Goal: Task Accomplishment & Management: Complete application form

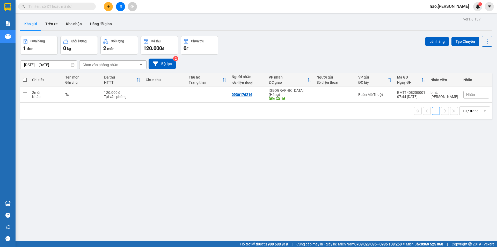
click at [105, 4] on button at bounding box center [108, 6] width 9 height 9
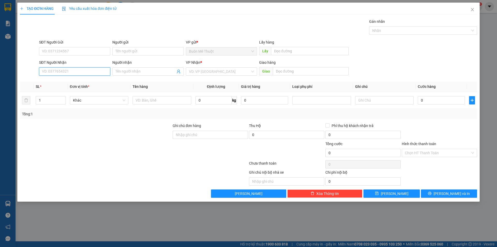
click at [57, 73] on input "SĐT Người Nhận" at bounding box center [74, 71] width 71 height 8
type input "0905414347"
click at [447, 100] on input "0" at bounding box center [441, 100] width 47 height 8
type input "5"
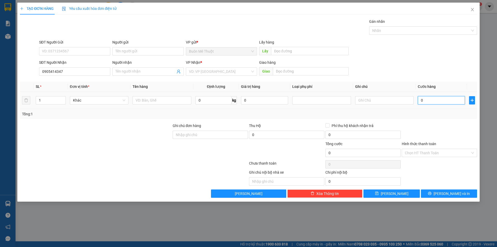
type input "5"
type input "50"
type input "50.000"
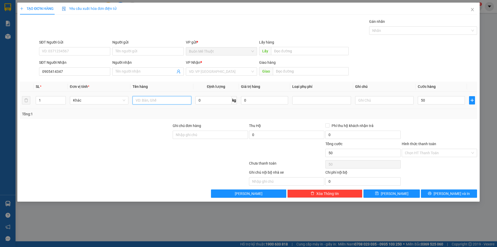
type input "50.000"
click at [158, 101] on input "text" at bounding box center [161, 100] width 58 height 8
type input "thùng"
click at [415, 154] on input "Hình thức thanh toán" at bounding box center [437, 153] width 65 height 8
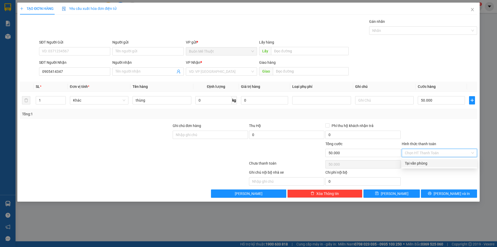
click at [419, 167] on div "Tại văn phòng" at bounding box center [439, 163] width 75 height 8
type input "0"
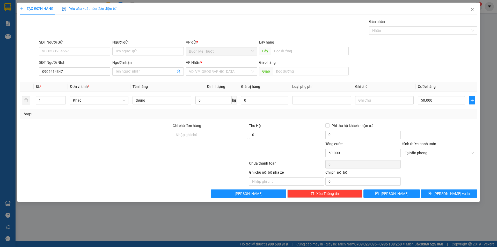
click at [426, 134] on div at bounding box center [439, 132] width 76 height 18
click at [224, 72] on input "search" at bounding box center [219, 72] width 61 height 8
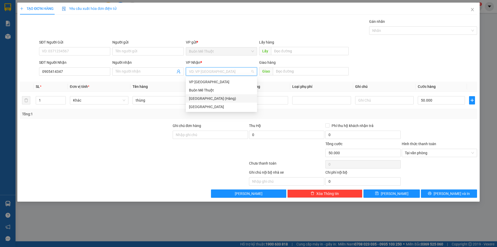
click at [219, 96] on div "Đà Nẵng (Hàng)" at bounding box center [221, 98] width 65 height 6
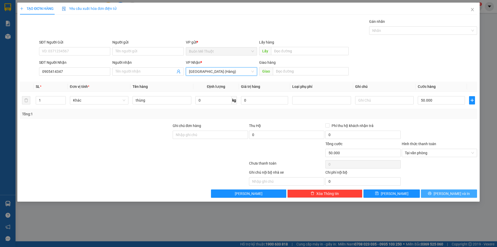
drag, startPoint x: 441, startPoint y: 192, endPoint x: 439, endPoint y: 188, distance: 5.3
click at [431, 192] on icon "printer" at bounding box center [429, 192] width 3 height 3
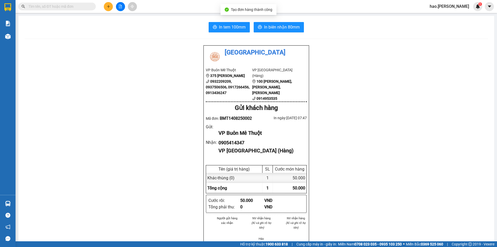
click at [287, 34] on div "In tem 100mm In biên nhận 80mm Thái Sơn VP Buôn Mê Thuột 375 Hoàng Diệu 0932209…" at bounding box center [256, 233] width 476 height 434
click at [285, 30] on span "In biên nhận 80mm" at bounding box center [282, 27] width 36 height 6
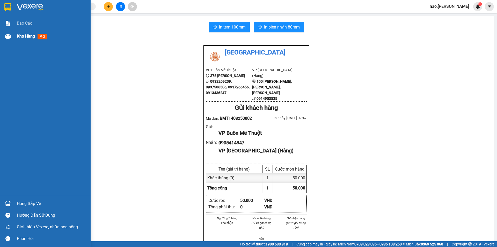
click at [13, 41] on div "Kho hàng mới" at bounding box center [45, 36] width 91 height 13
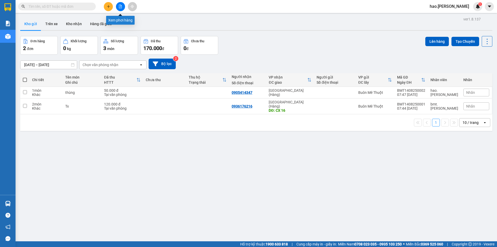
click at [121, 5] on icon "file-add" at bounding box center [120, 7] width 4 height 4
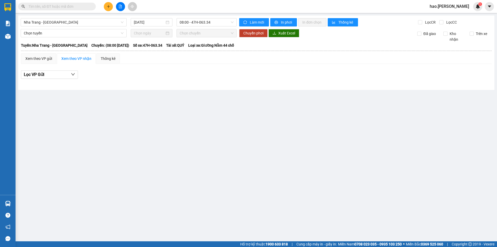
click at [64, 26] on div "Nha Trang - Buôn Ma Thuột 14/08/2025 08:00 - 47H-063.34 Làm mới In phơi In đơn …" at bounding box center [256, 53] width 476 height 74
click at [72, 16] on div "Nha Trang - Buôn Ma Thuột 14/08/2025 08:00 - 47H-063.34 Làm mới In phơi In đơn …" at bounding box center [256, 53] width 476 height 74
click at [70, 22] on span "Nha Trang - Buôn Ma Thuột" at bounding box center [74, 22] width 100 height 8
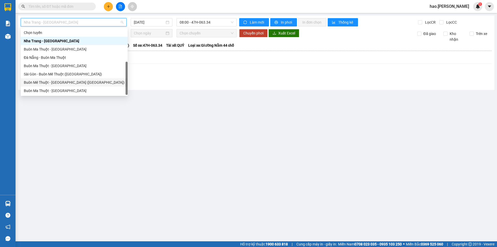
scroll to position [8, 0]
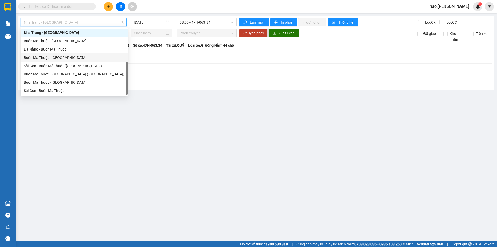
click at [52, 56] on div "Buôn Ma Thuột - Đà Nẵng" at bounding box center [74, 58] width 101 height 6
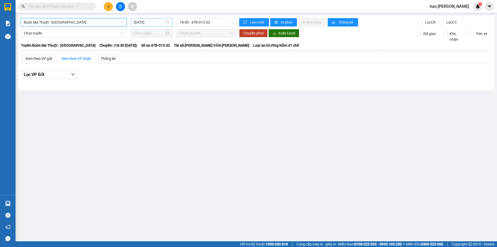
click at [152, 19] on div "14/08/2025" at bounding box center [152, 22] width 42 height 8
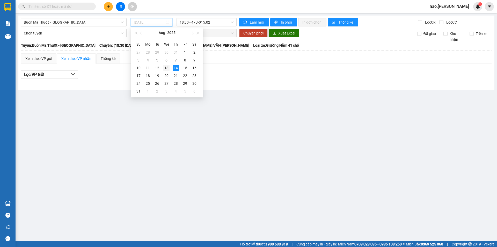
click at [169, 69] on div "13" at bounding box center [166, 68] width 6 height 6
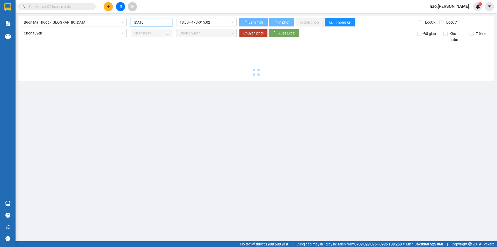
type input "13/08/2025"
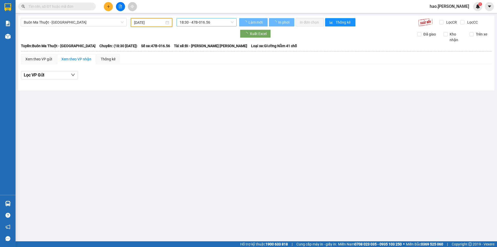
click at [201, 23] on span "18:30 - 47B-016.56" at bounding box center [207, 22] width 54 height 8
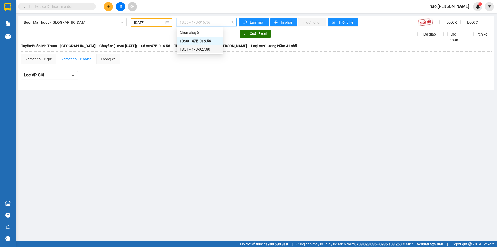
click at [199, 49] on div "18:31 - 47B-027.80" at bounding box center [200, 49] width 40 height 6
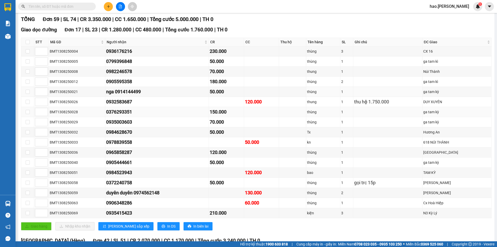
scroll to position [78, 0]
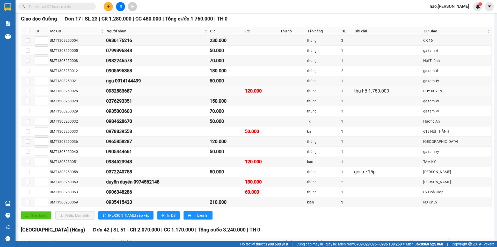
drag, startPoint x: 102, startPoint y: 91, endPoint x: 163, endPoint y: 91, distance: 61.3
click at [163, 91] on tr "BMT1308250026 0932583687 120.000 thung 1 thu hộ 1.750.000 DUY XUYÊN" at bounding box center [256, 91] width 470 height 10
drag, startPoint x: 103, startPoint y: 9, endPoint x: 107, endPoint y: 7, distance: 3.7
click at [104, 8] on div at bounding box center [120, 6] width 39 height 9
click at [107, 7] on icon "plus" at bounding box center [109, 7] width 4 height 4
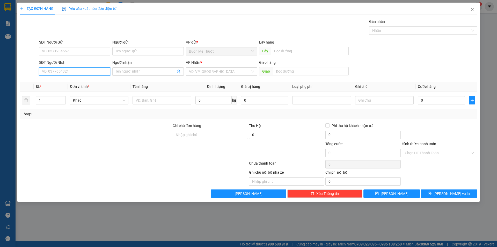
click at [89, 73] on input "SĐT Người Nhận" at bounding box center [74, 71] width 71 height 8
type input "0916205967"
click at [223, 71] on input "search" at bounding box center [219, 72] width 61 height 8
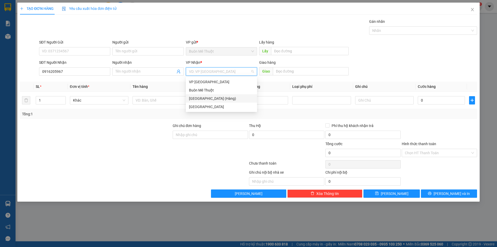
click at [200, 100] on div "Đà Nẵng (Hàng)" at bounding box center [221, 98] width 65 height 6
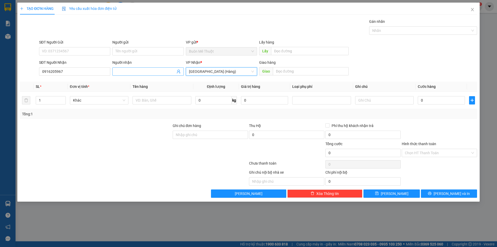
click at [141, 71] on input "Người nhận" at bounding box center [145, 72] width 60 height 6
type input "0352468763"
click at [175, 102] on input "text" at bounding box center [161, 100] width 58 height 8
type input "thùng"
click at [451, 102] on input "0" at bounding box center [441, 100] width 47 height 8
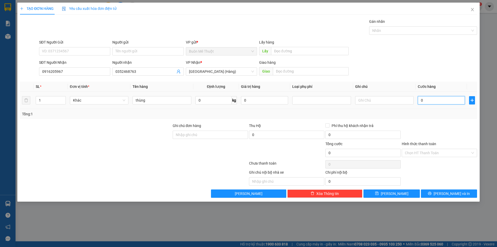
type input "7"
type input "70"
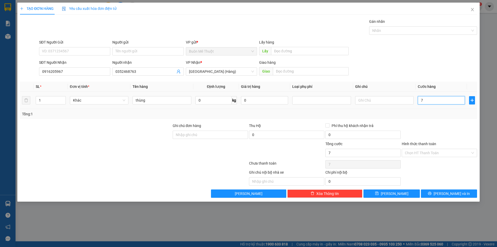
type input "70"
type input "70.000"
click at [448, 67] on div "SĐT Người Nhận 0916205967 Người nhận 0352468763 VP Nhận * Đà Nẵng (Hàng) Giao h…" at bounding box center [258, 69] width 440 height 18
click at [432, 150] on input "Hình thức thanh toán" at bounding box center [437, 153] width 65 height 8
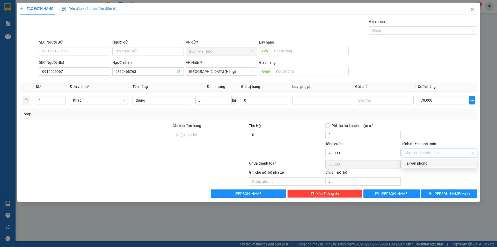
click at [424, 163] on div "Tại văn phòng" at bounding box center [439, 163] width 69 height 6
type input "0"
click at [412, 134] on div at bounding box center [439, 132] width 76 height 18
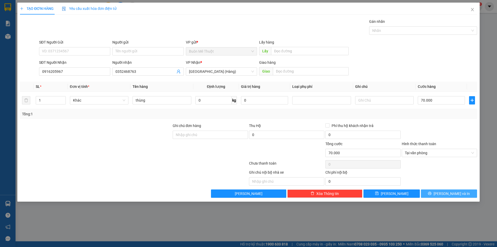
click at [455, 192] on span "Lưu và In" at bounding box center [451, 193] width 36 height 6
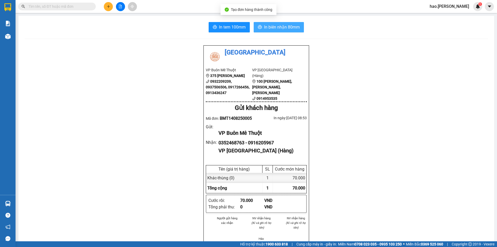
click at [275, 28] on span "In biên nhận 80mm" at bounding box center [282, 27] width 36 height 6
click at [109, 7] on icon "plus" at bounding box center [109, 7] width 4 height 4
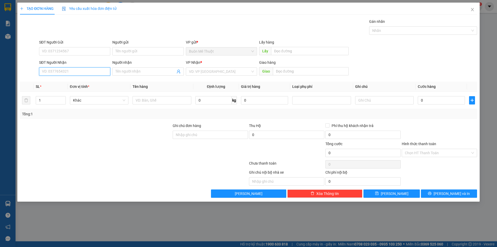
click at [80, 68] on input "SĐT Người Nhận" at bounding box center [74, 71] width 71 height 8
click at [85, 73] on input "SĐT Người Nhận" at bounding box center [74, 71] width 71 height 8
type input "1"
type input "0931970135"
click at [94, 79] on div "0931970135" at bounding box center [74, 82] width 71 height 8
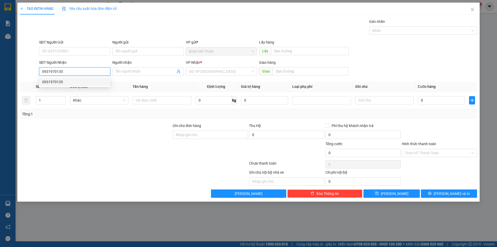
type input "80.000"
type input "0931970135"
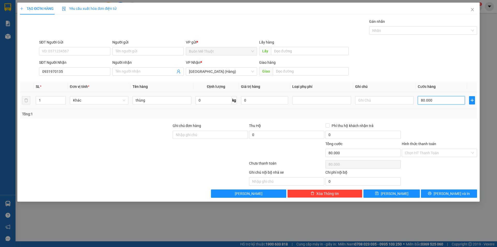
click at [426, 96] on input "80.000" at bounding box center [441, 100] width 47 height 8
type input "1"
type input "12"
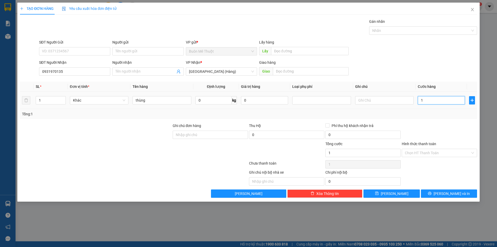
type input "12"
type input "120"
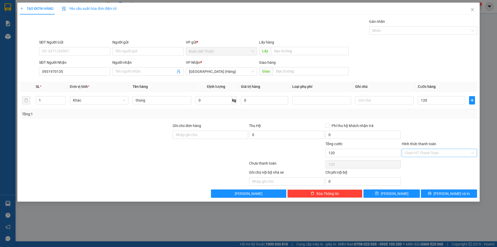
type input "120.000"
click at [445, 156] on input "Hình thức thanh toán" at bounding box center [437, 153] width 65 height 8
click at [434, 163] on div "Tại văn phòng" at bounding box center [439, 163] width 69 height 6
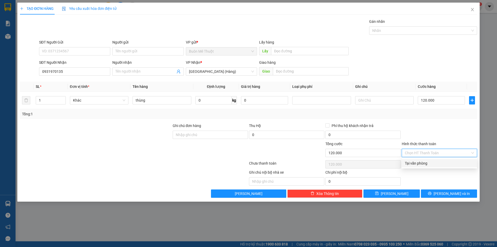
type input "0"
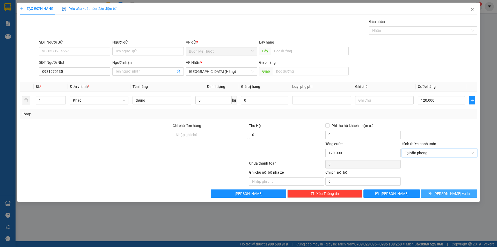
click at [463, 197] on button "Lưu và In" at bounding box center [449, 193] width 56 height 8
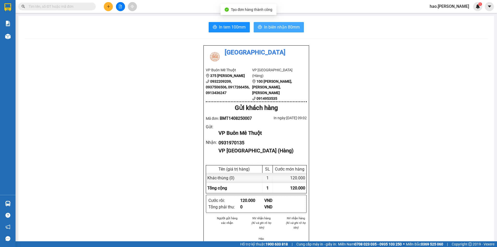
click at [275, 30] on span "In biên nhận 80mm" at bounding box center [282, 27] width 36 height 6
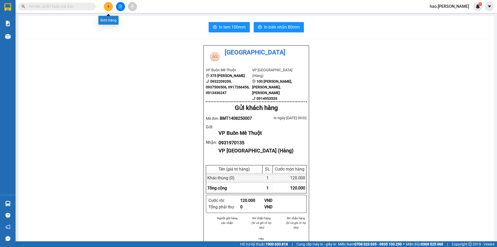
click at [107, 6] on icon "plus" at bounding box center [109, 7] width 4 height 4
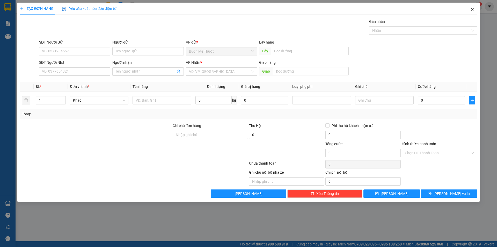
click at [470, 11] on span "Close" at bounding box center [472, 10] width 14 height 14
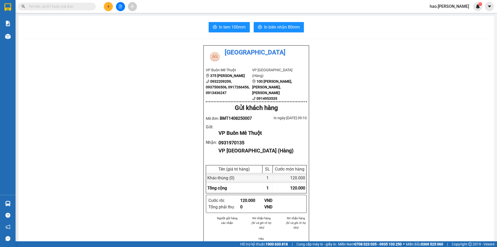
click at [44, 9] on input "text" at bounding box center [58, 7] width 61 height 6
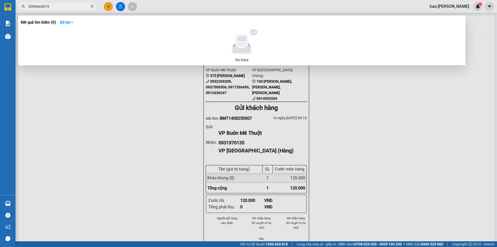
click at [34, 7] on input "0396664919" at bounding box center [58, 7] width 61 height 6
click at [61, 8] on input "03936664919" at bounding box center [58, 7] width 61 height 6
type input "03936664919"
click at [368, 100] on div at bounding box center [248, 123] width 497 height 247
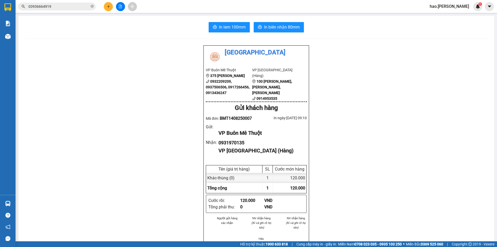
click at [368, 100] on div "Thái Sơn VP Buôn Mê Thuột 375 Hoàng Diệu 0932209209, 0937506506, 0917266456, 09…" at bounding box center [256, 244] width 463 height 399
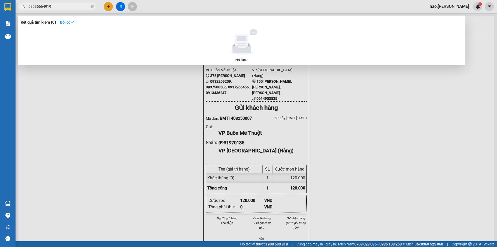
click at [62, 6] on input "03936664919" at bounding box center [58, 7] width 61 height 6
click at [54, 5] on input "03936664919" at bounding box center [58, 7] width 61 height 6
